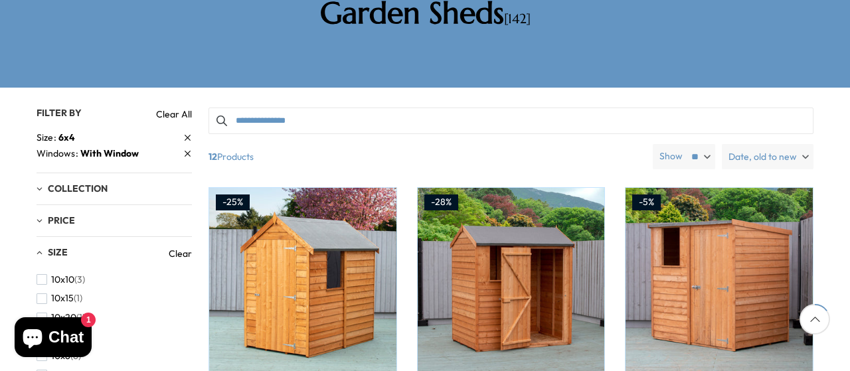
scroll to position [264, 0]
click at [600, 144] on span "12 Products" at bounding box center [425, 156] width 444 height 25
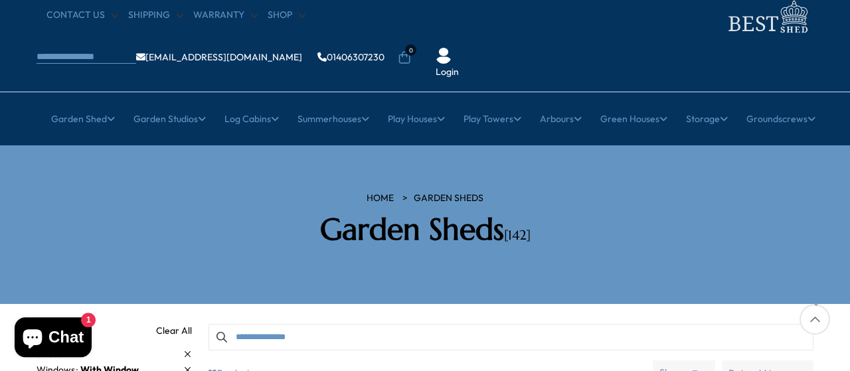
scroll to position [46, 0]
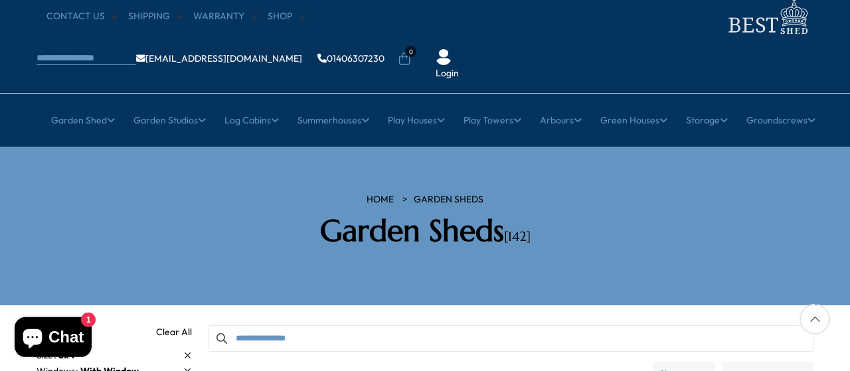
click at [736, 147] on section "HOME Garden Sheds Garden Sheds [142]" at bounding box center [425, 226] width 850 height 159
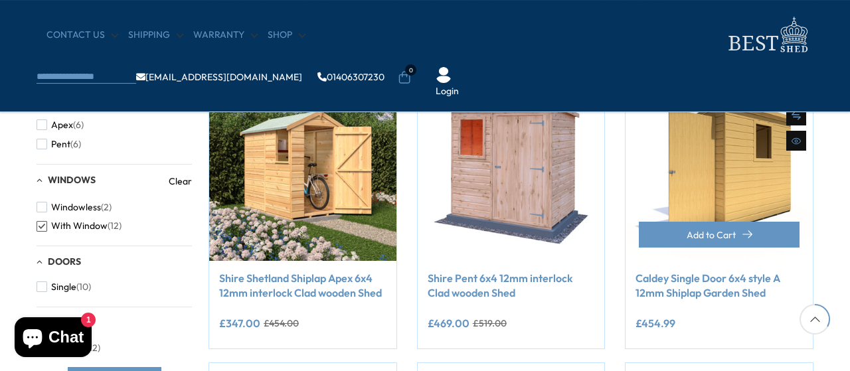
scroll to position [556, 0]
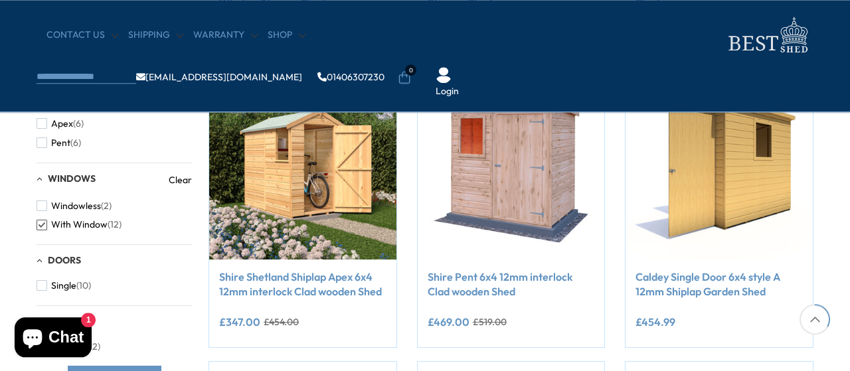
click at [820, 7] on div "CONTACT US Shipping Warranty Shop info@bestshed.co.uk 01406307230 0 Login" at bounding box center [425, 56] width 850 height 112
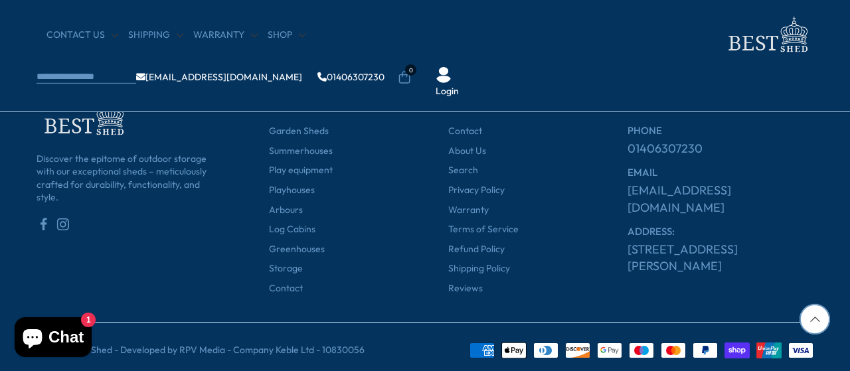
scroll to position [4356, 0]
